Goal: Task Accomplishment & Management: Manage account settings

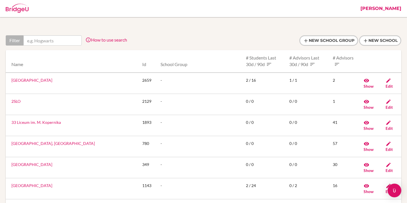
click at [74, 37] on input "text" at bounding box center [52, 40] width 58 height 10
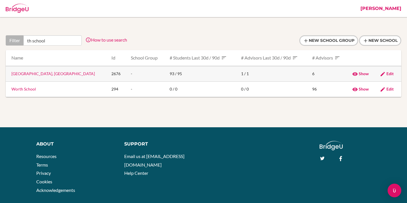
type input "th school"
click at [392, 74] on td "Edit" at bounding box center [388, 74] width 26 height 16
click at [387, 74] on span "Edit" at bounding box center [389, 73] width 7 height 5
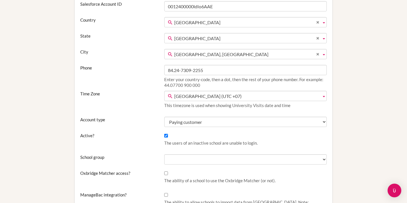
scroll to position [188, 0]
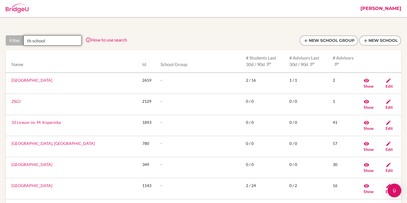
click at [53, 41] on input "th school" at bounding box center [52, 40] width 58 height 10
click at [390, 8] on link "[PERSON_NAME]" at bounding box center [380, 8] width 47 height 17
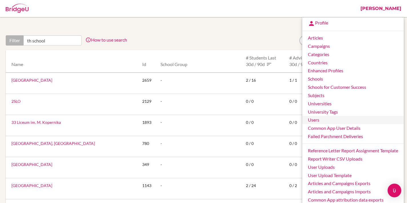
click at [321, 118] on link "Users" at bounding box center [353, 120] width 102 height 8
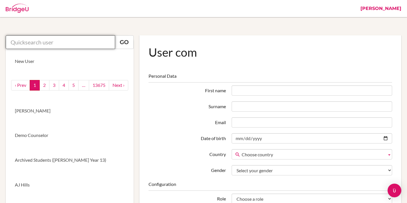
click at [83, 37] on input "text" at bounding box center [60, 42] width 109 height 14
paste input "nhulu.sthl@thschool.edu.vn"
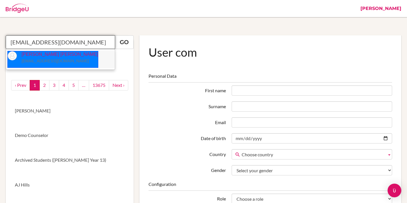
click at [48, 57] on p "Nhu Lại Uyển nhulu.sthl@thschool.edu.vn" at bounding box center [57, 57] width 81 height 13
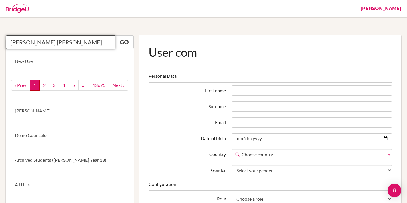
click at [112, 44] on input "Nhu Lại Uyển" at bounding box center [60, 42] width 109 height 14
type input "Nhu Lại Uyển"
click at [126, 42] on link "Go" at bounding box center [124, 42] width 19 height 14
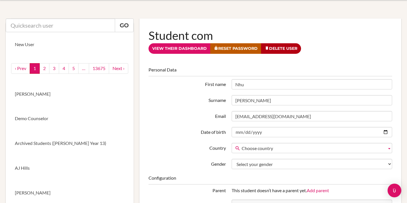
scroll to position [12, 0]
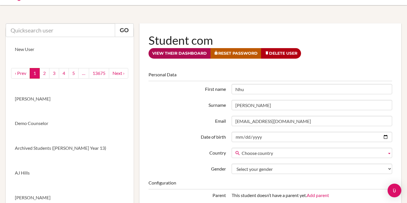
click at [195, 54] on link "View their dashboard" at bounding box center [179, 53] width 62 height 11
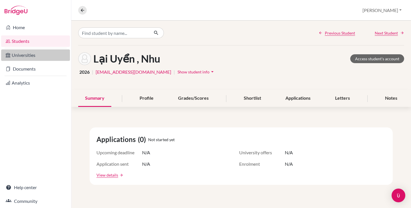
click at [25, 57] on link "Universities" at bounding box center [35, 54] width 69 height 11
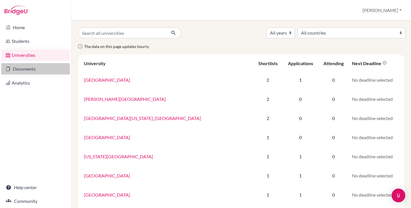
click at [38, 68] on link "Documents" at bounding box center [35, 68] width 69 height 11
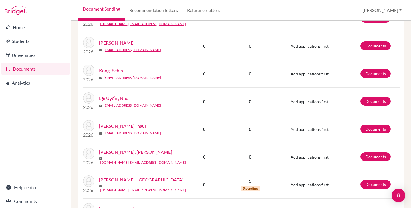
scroll to position [219, 0]
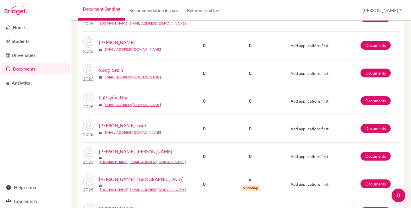
click at [121, 98] on link "Lại Uyển , Nhu" at bounding box center [113, 97] width 29 height 7
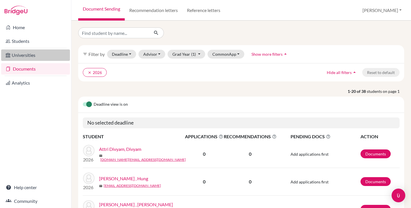
click at [31, 57] on link "Universities" at bounding box center [35, 54] width 69 height 11
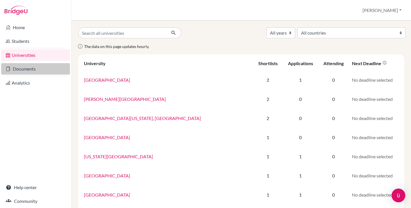
click at [29, 68] on link "Documents" at bounding box center [35, 68] width 69 height 11
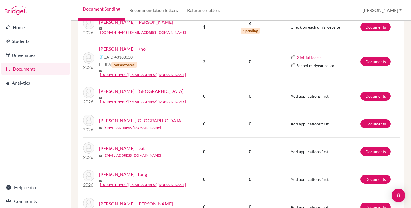
scroll to position [398, 0]
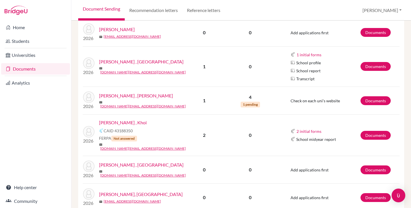
click at [131, 123] on link "Nguyễn Đăng , Khoi" at bounding box center [123, 122] width 48 height 7
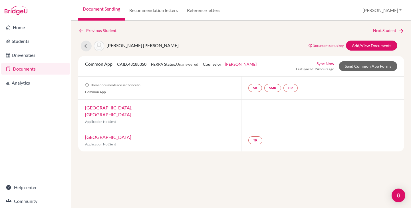
click at [321, 62] on link "Sync Now" at bounding box center [325, 64] width 18 height 6
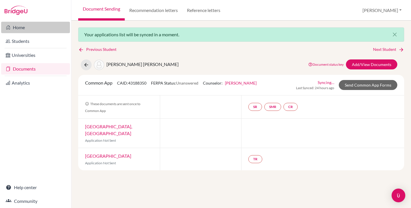
click at [27, 29] on link "Home" at bounding box center [35, 27] width 69 height 11
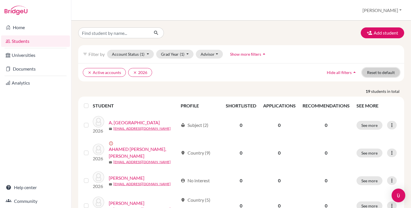
click at [378, 72] on button "Reset to default" at bounding box center [380, 72] width 37 height 9
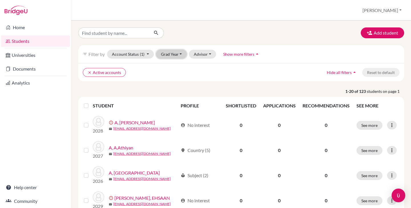
click at [172, 53] on button "Grad Year" at bounding box center [171, 54] width 31 height 9
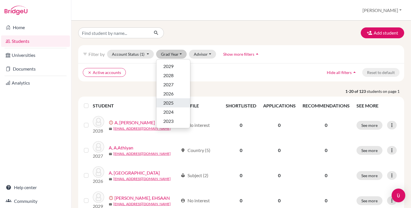
click at [167, 100] on span "2025" at bounding box center [168, 102] width 10 height 7
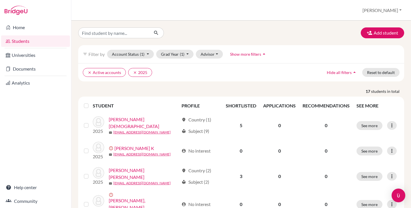
click at [88, 106] on div at bounding box center [87, 105] width 7 height 7
click at [91, 102] on label at bounding box center [91, 102] width 0 height 0
click at [0, 0] on input "checkbox" at bounding box center [0, 0] width 0 height 0
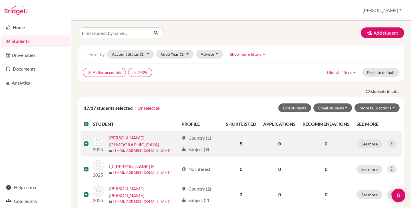
drag, startPoint x: 85, startPoint y: 122, endPoint x: 87, endPoint y: 118, distance: 4.6
click at [91, 120] on label at bounding box center [91, 120] width 0 height 0
click at [0, 0] on input "checkbox" at bounding box center [0, 0] width 0 height 0
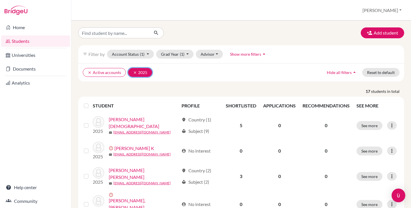
click at [132, 75] on button "clear 2025" at bounding box center [140, 72] width 24 height 9
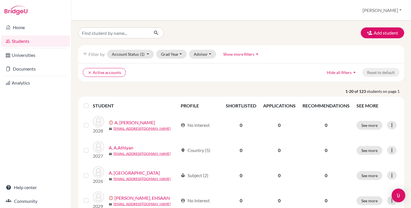
click at [173, 59] on div "filter_list Filter by Account Status (1) Active accounts done Archived accounts…" at bounding box center [241, 54] width 326 height 18
click at [173, 53] on button "Grad Year" at bounding box center [171, 54] width 31 height 9
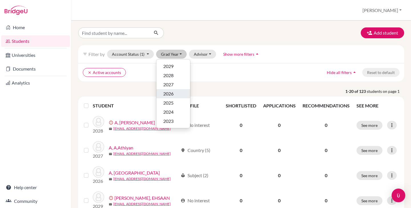
click at [176, 92] on div "2026" at bounding box center [173, 93] width 20 height 7
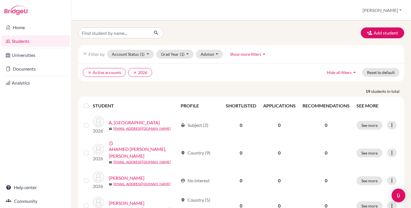
click at [91, 102] on label at bounding box center [91, 102] width 0 height 0
click at [0, 0] on input "checkbox" at bounding box center [0, 0] width 0 height 0
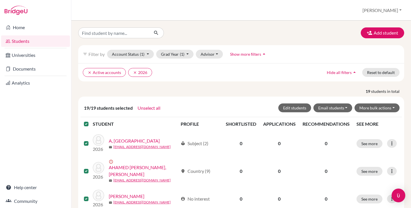
click at [91, 120] on label at bounding box center [91, 120] width 0 height 0
click at [0, 0] on input "checkbox" at bounding box center [0, 0] width 0 height 0
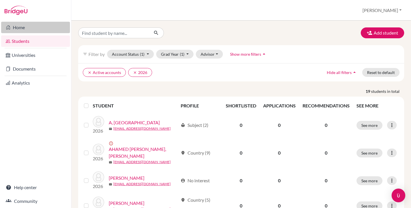
click at [26, 29] on link "Home" at bounding box center [35, 27] width 69 height 11
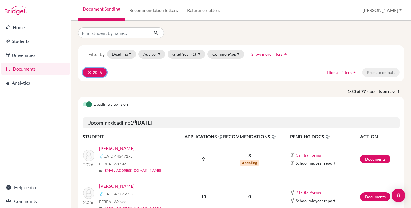
click at [90, 73] on icon "clear" at bounding box center [90, 72] width 4 height 4
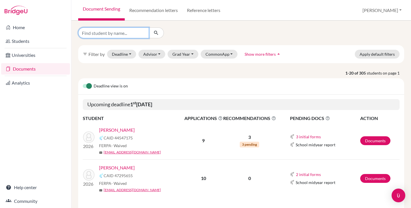
click at [112, 33] on input "Find student by name..." at bounding box center [113, 32] width 71 height 11
paste input "[PERSON_NAME]"
type input "[PERSON_NAME]"
click button "submit" at bounding box center [156, 32] width 15 height 11
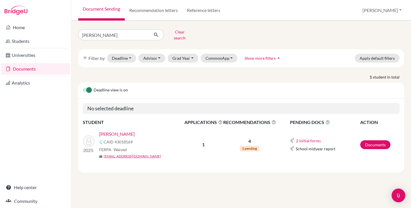
click at [118, 131] on link "[PERSON_NAME]" at bounding box center [117, 133] width 36 height 7
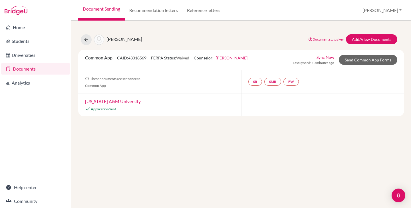
click at [325, 56] on link "Sync Now" at bounding box center [325, 57] width 18 height 6
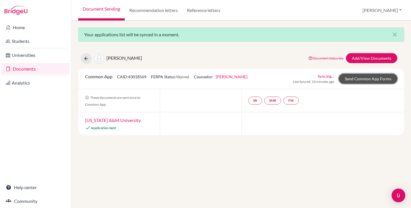
click at [360, 79] on link "Send Common App Forms" at bounding box center [368, 79] width 59 height 10
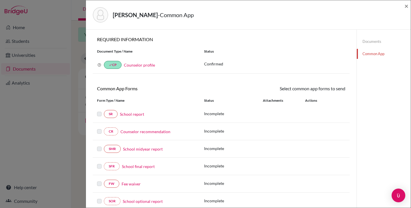
click at [147, 66] on link "Counselor profile" at bounding box center [139, 65] width 31 height 5
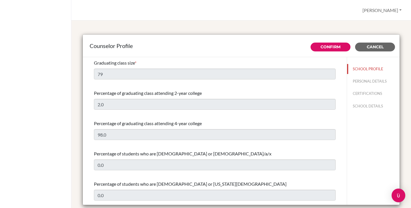
select select "0"
select select "332534"
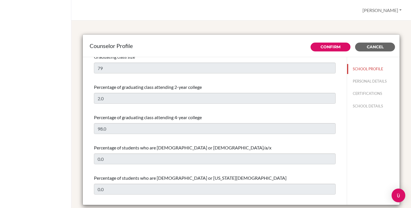
scroll to position [37, 0]
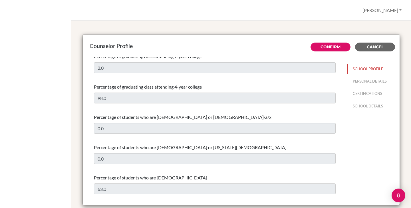
click at [360, 76] on div "SCHOOL PROFILE PERSONAL DETAILS CERTIFICATIONS SCHOOL DETAILS" at bounding box center [373, 86] width 53 height 59
click at [360, 80] on button "PERSONAL DETAILS" at bounding box center [373, 81] width 53 height 10
type input "Anne"
type input "Jones"
type input "High School Counselor"
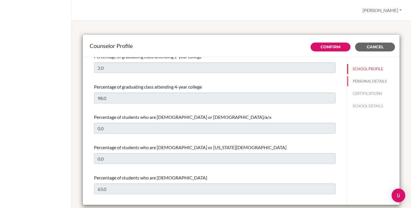
type input "60.162016840"
type input "pdobson@dalat.org"
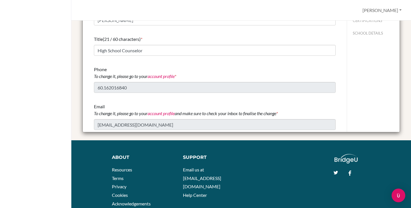
scroll to position [24, 0]
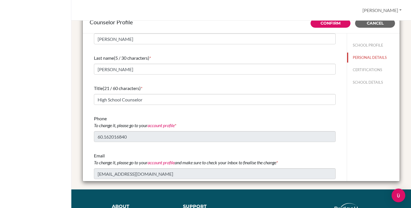
click at [162, 126] on link "account profile" at bounding box center [161, 124] width 27 height 5
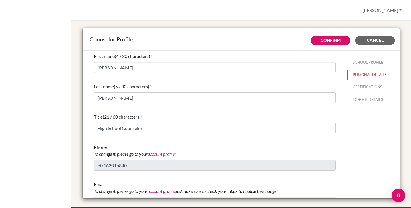
scroll to position [0, 0]
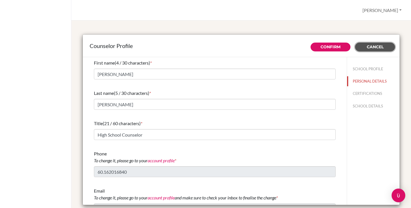
click at [371, 46] on span "Cancel" at bounding box center [375, 46] width 17 height 5
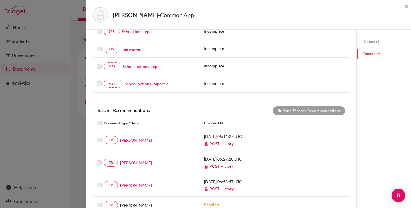
scroll to position [168, 0]
